Goal: Task Accomplishment & Management: Manage account settings

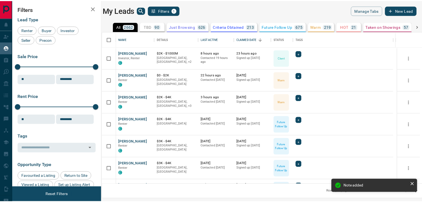
scroll to position [149, 317]
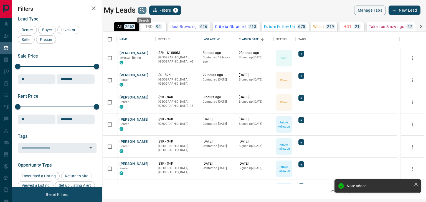
click at [144, 11] on icon "search button" at bounding box center [142, 10] width 5 height 5
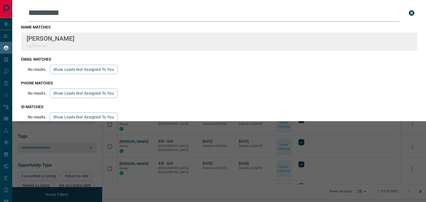
type input "**********"
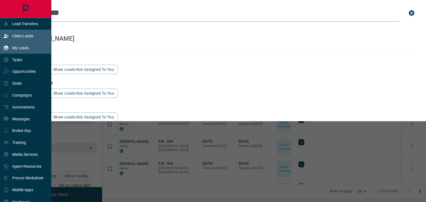
click at [21, 36] on p "Claim Leads" at bounding box center [22, 36] width 21 height 4
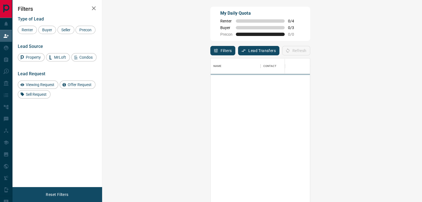
scroll to position [149, 303]
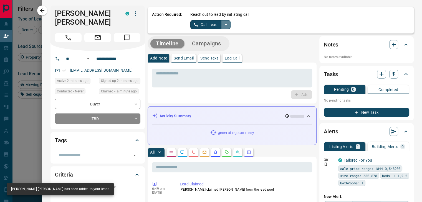
click at [222, 26] on icon "split button" at bounding box center [225, 24] width 7 height 7
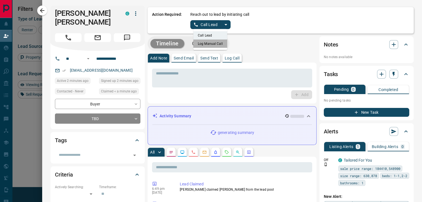
click at [216, 45] on li "Log Manual Call" at bounding box center [210, 44] width 34 height 8
click at [211, 21] on button "Log Manual Call" at bounding box center [208, 24] width 37 height 9
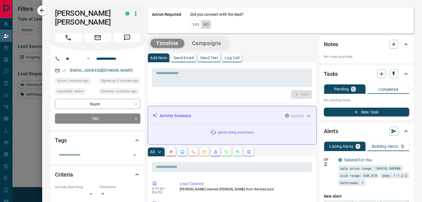
click at [201, 28] on button "No" at bounding box center [206, 24] width 10 height 9
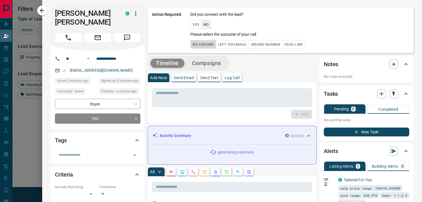
click at [200, 43] on button "No Answer" at bounding box center [202, 44] width 25 height 9
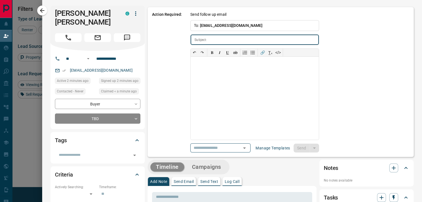
type input "**********"
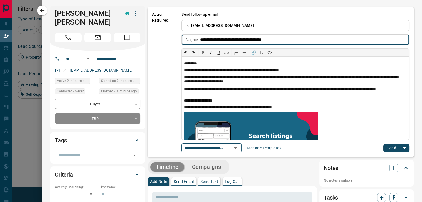
click at [383, 147] on button "Send" at bounding box center [391, 148] width 16 height 9
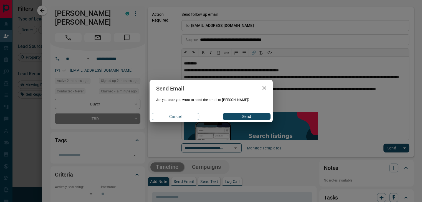
click at [101, 109] on div "Send Email Are you sure you want to send the email to [PERSON_NAME]? Cancel Send" at bounding box center [211, 101] width 422 height 202
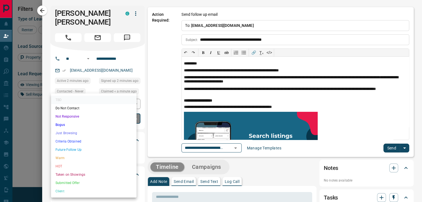
click at [101, 109] on body "Lead Transfers Claim Leads My Leads Tasks Opportunities Deals Campaigns Automat…" at bounding box center [211, 86] width 422 height 173
click at [73, 150] on li "Future Follow Up" at bounding box center [93, 150] width 85 height 8
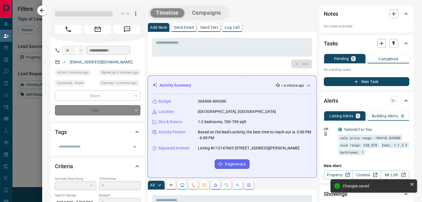
type input "*"
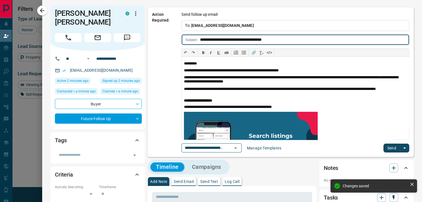
click at [387, 147] on button "Send" at bounding box center [391, 148] width 16 height 9
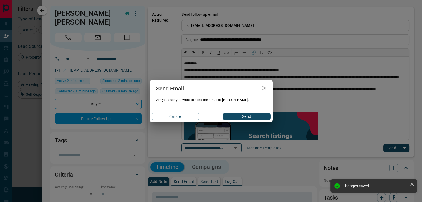
click at [258, 117] on button "Send" at bounding box center [246, 116] width 47 height 7
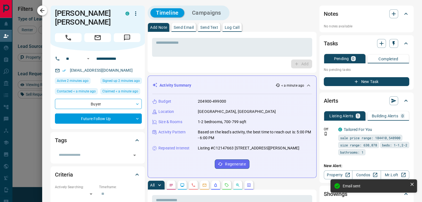
click at [44, 10] on icon "button" at bounding box center [42, 10] width 7 height 7
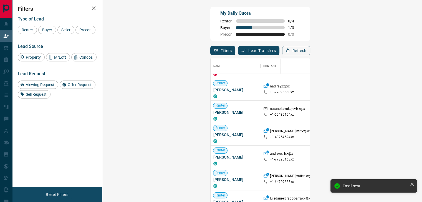
scroll to position [28, 0]
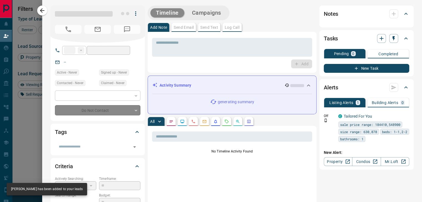
type input "**"
type input "**********"
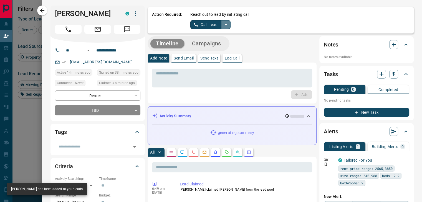
click at [223, 26] on icon "split button" at bounding box center [225, 24] width 7 height 7
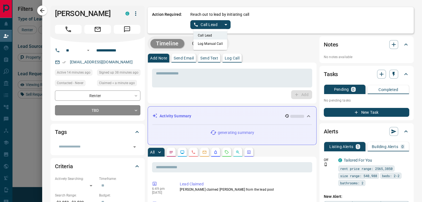
click at [208, 45] on li "Log Manual Call" at bounding box center [210, 44] width 34 height 8
click at [210, 26] on button "Log Manual Call" at bounding box center [208, 24] width 37 height 9
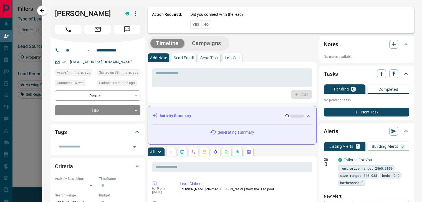
click at [201, 23] on button "No" at bounding box center [206, 24] width 10 height 9
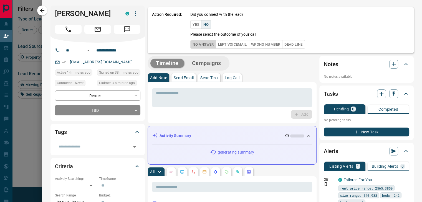
click at [190, 46] on button "No Answer" at bounding box center [202, 44] width 25 height 9
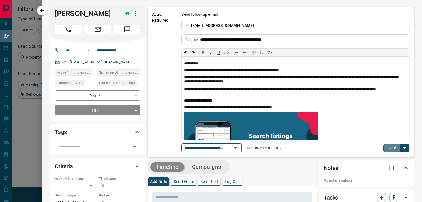
click at [389, 149] on button "Send" at bounding box center [391, 148] width 16 height 9
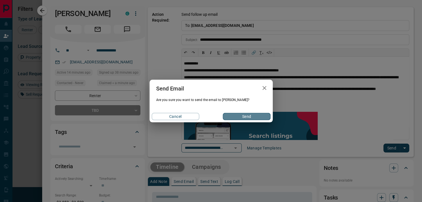
click at [238, 115] on button "Send" at bounding box center [246, 116] width 47 height 7
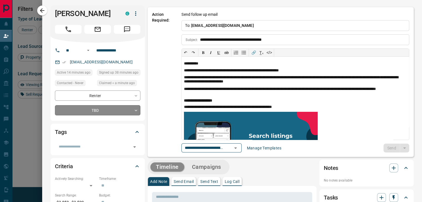
click at [111, 110] on body "Lead Transfers Claim Leads My Leads Tasks Opportunities Deals Campaigns Automat…" at bounding box center [211, 86] width 422 height 173
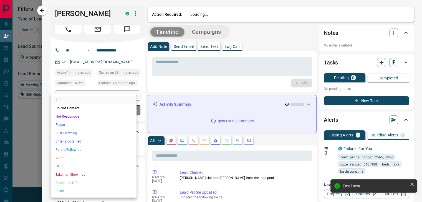
click at [81, 149] on li "Future Follow Up" at bounding box center [93, 150] width 85 height 8
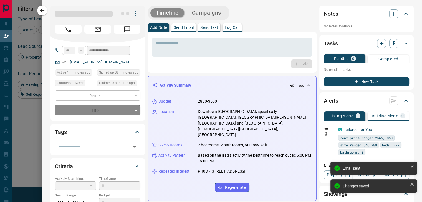
type input "*"
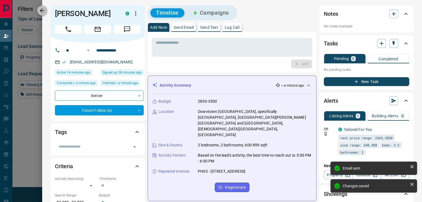
click at [43, 8] on icon "button" at bounding box center [42, 10] width 7 height 7
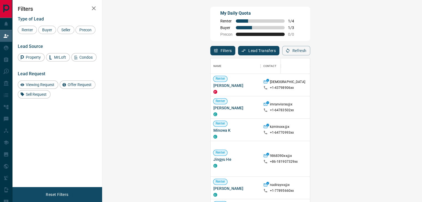
scroll to position [149, 303]
